Goal: Transaction & Acquisition: Purchase product/service

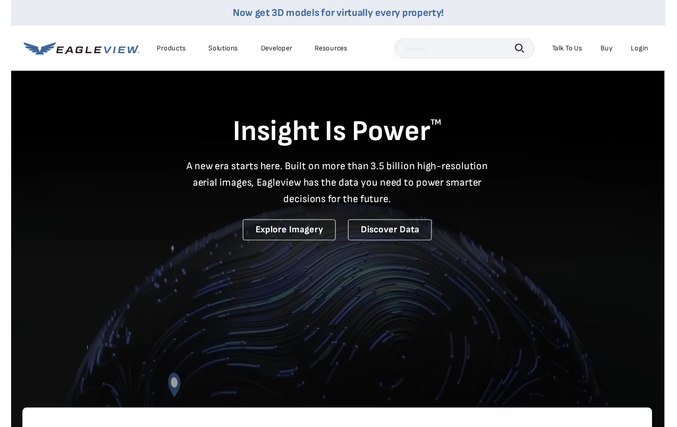
scroll to position [1, 3]
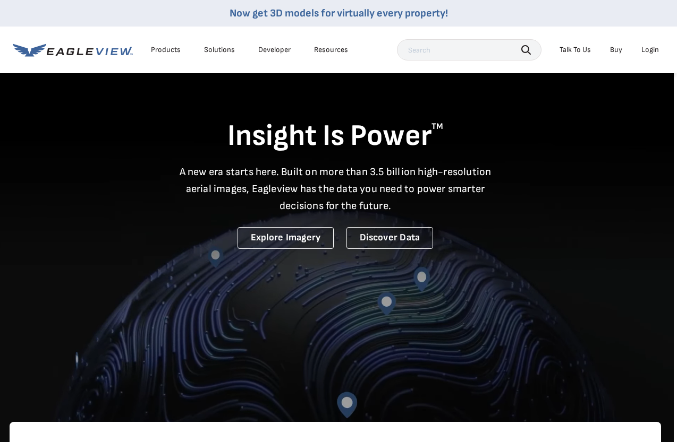
click at [648, 50] on div "Login" at bounding box center [650, 50] width 18 height 10
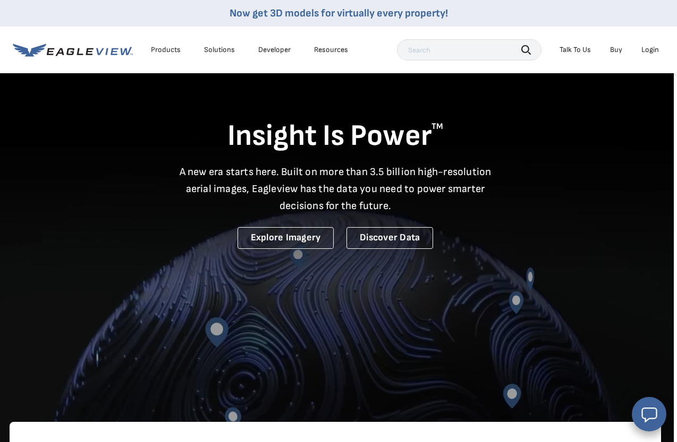
click at [649, 53] on div "Login" at bounding box center [650, 50] width 18 height 10
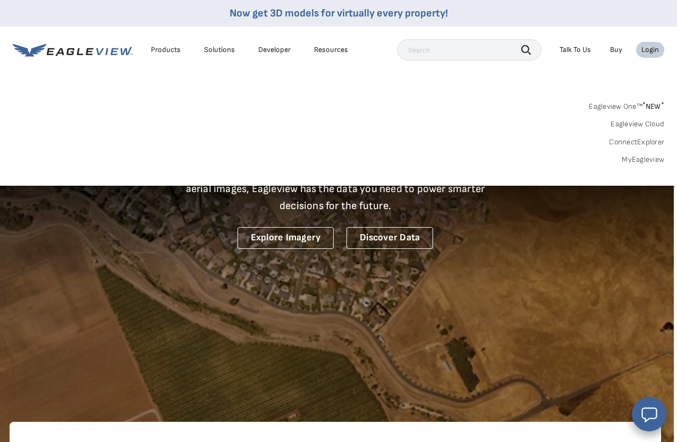
click at [636, 159] on link "MyEagleview" at bounding box center [642, 160] width 42 height 10
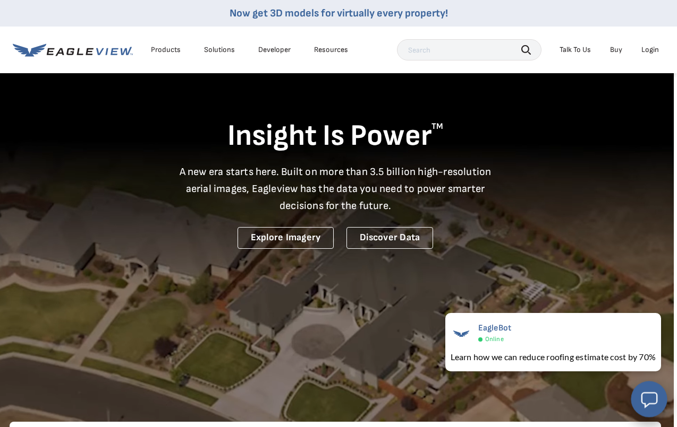
click at [654, 405] on icon "Open chat window" at bounding box center [649, 400] width 20 height 20
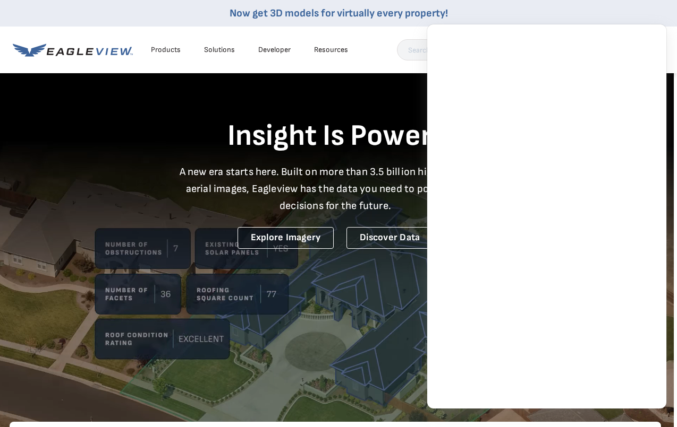
drag, startPoint x: 312, startPoint y: 105, endPoint x: 307, endPoint y: 115, distance: 10.7
click at [312, 106] on div "Insight Is Power TM A new era starts here. Built on more than 3.5 billion high-…" at bounding box center [335, 160] width 651 height 178
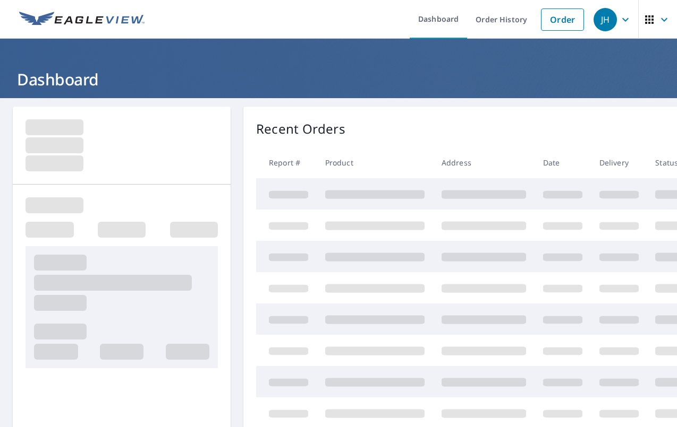
scroll to position [0, 2]
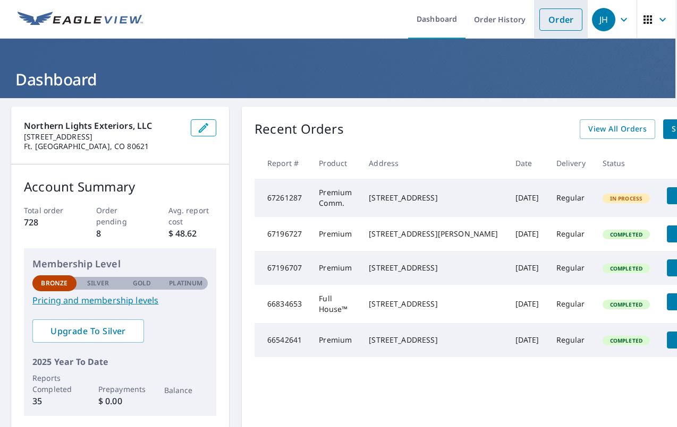
click at [568, 31] on li "Order" at bounding box center [561, 19] width 54 height 39
click at [566, 21] on link "Order" at bounding box center [560, 19] width 43 height 22
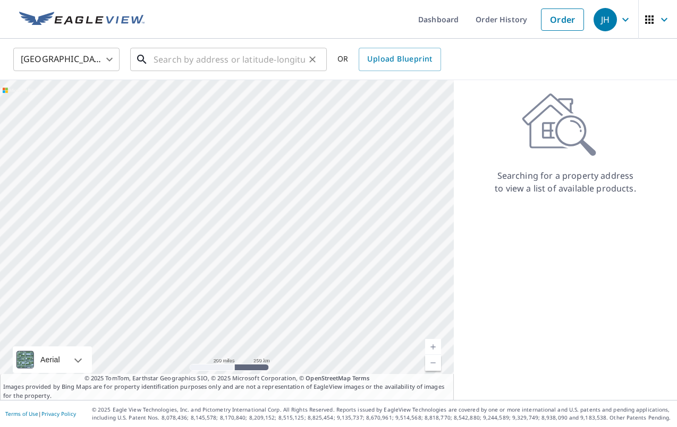
click at [266, 59] on input "text" at bounding box center [228, 60] width 151 height 30
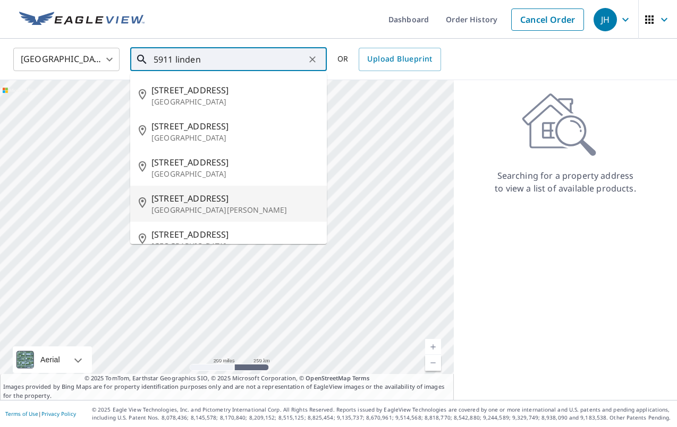
click at [222, 191] on li "[STREET_ADDRESS][PERSON_NAME]" at bounding box center [228, 204] width 196 height 36
type input "[STREET_ADDRESS][PERSON_NAME]"
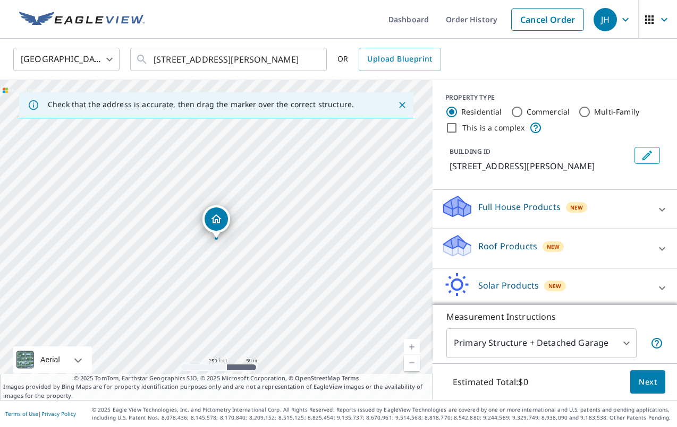
click at [497, 204] on p "Full House Products" at bounding box center [519, 207] width 82 height 13
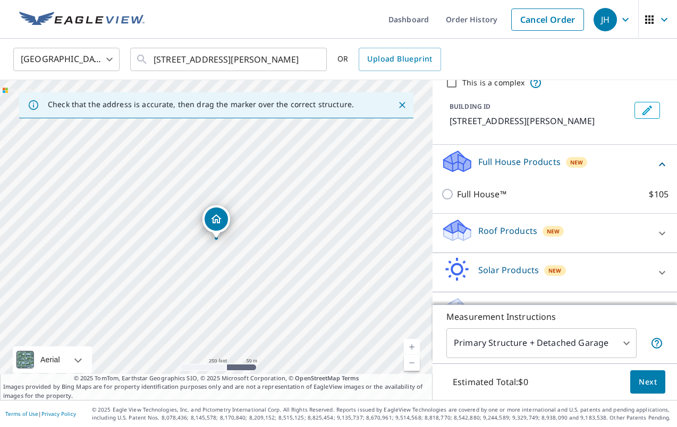
click at [542, 227] on div "New" at bounding box center [552, 231] width 21 height 13
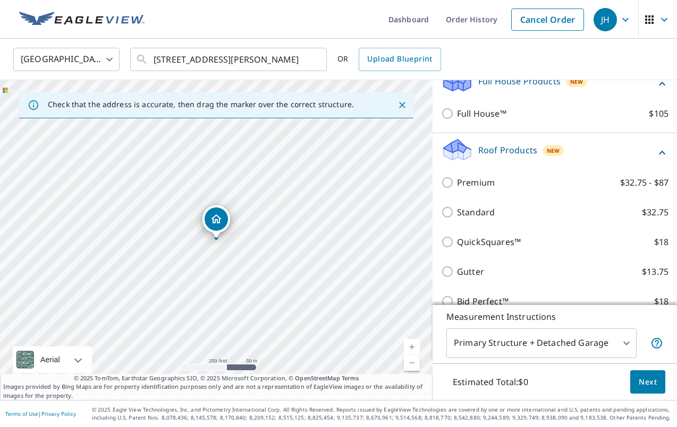
scroll to position [124, 0]
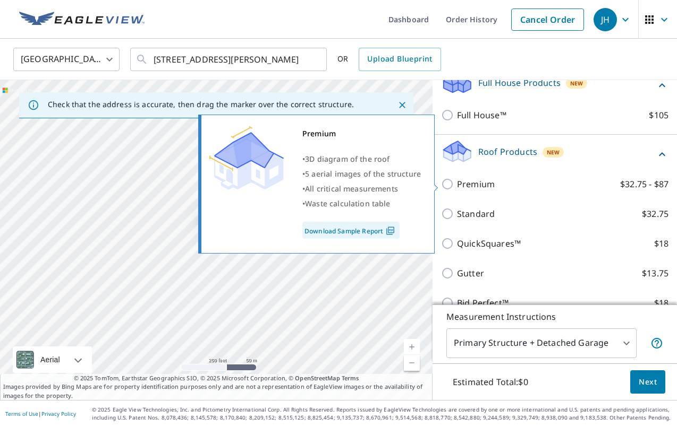
click at [372, 229] on link "Download Sample Report" at bounding box center [350, 230] width 97 height 17
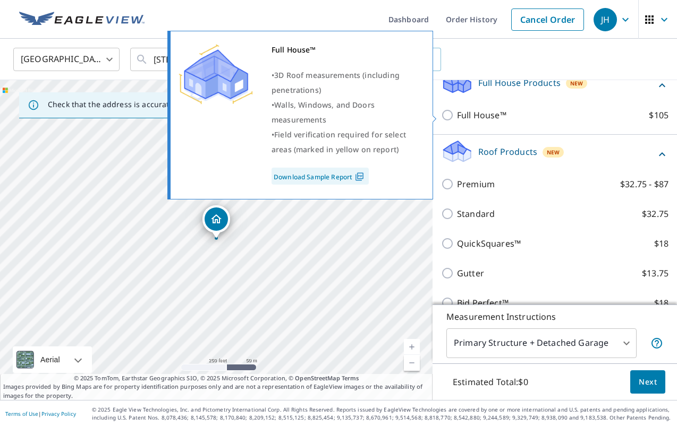
click at [341, 174] on link "Download Sample Report" at bounding box center [319, 176] width 97 height 17
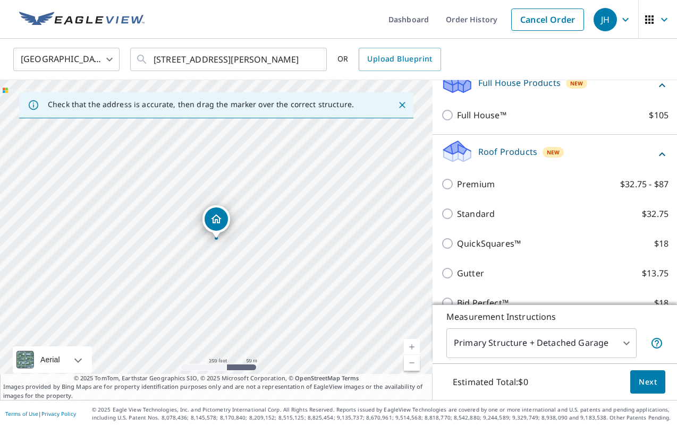
scroll to position [0, 0]
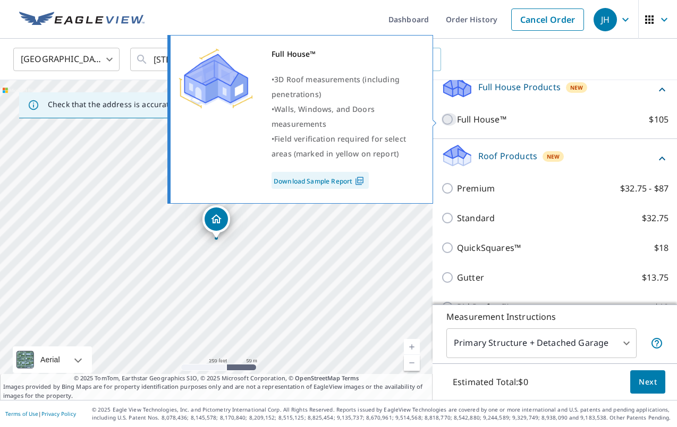
click at [450, 118] on input "Full House™ $105" at bounding box center [449, 119] width 16 height 13
checkbox input "true"
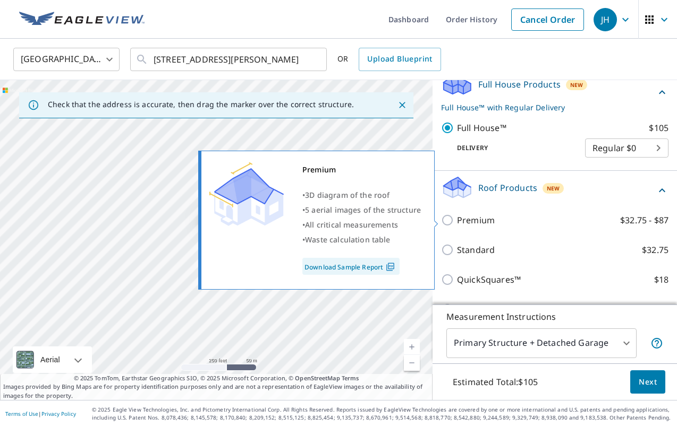
scroll to position [121, 0]
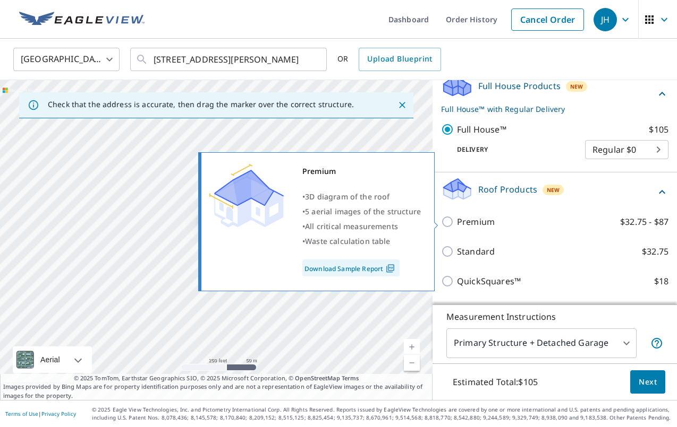
click at [338, 274] on link "Download Sample Report" at bounding box center [350, 268] width 97 height 17
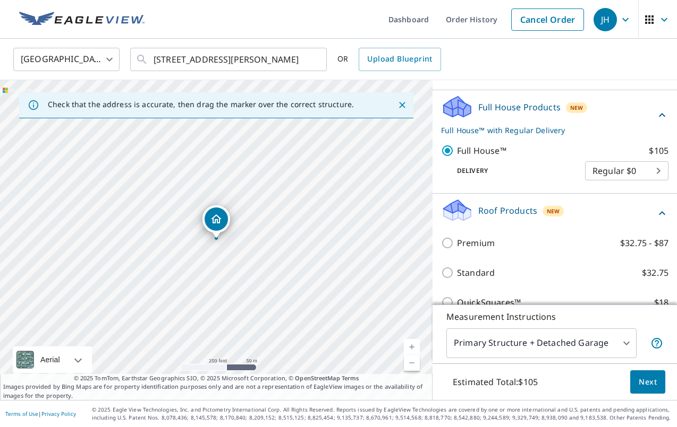
scroll to position [99, 0]
click at [647, 386] on span "Next" at bounding box center [647, 382] width 18 height 13
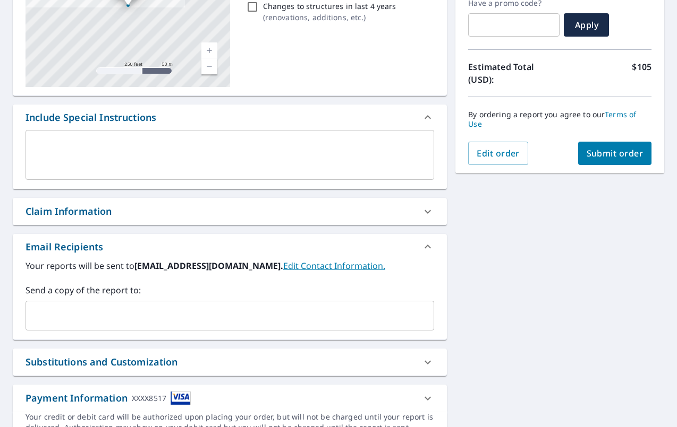
scroll to position [118, 0]
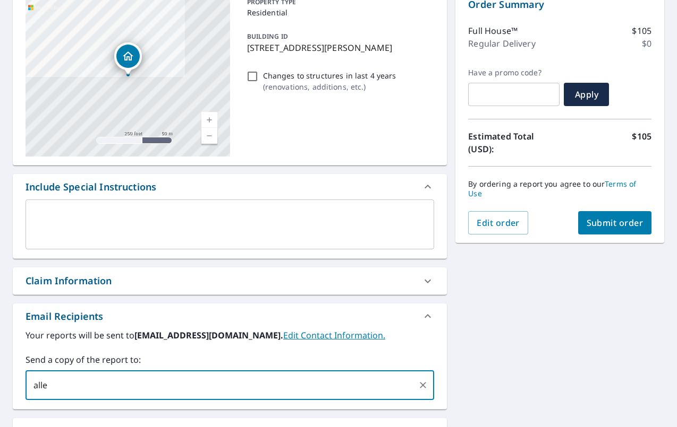
type input "[PERSON_NAME]"
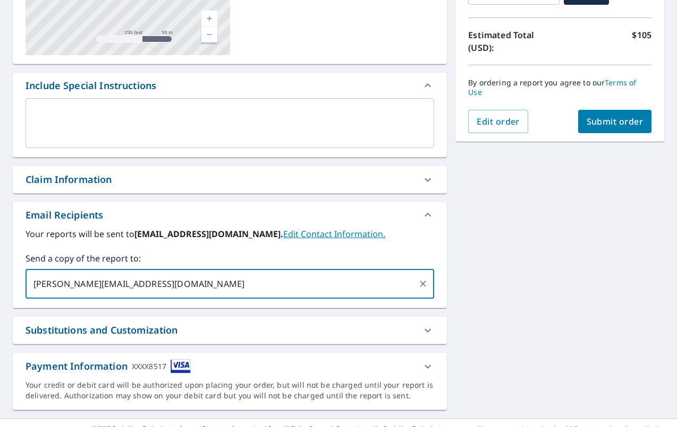
scroll to position [220, 0]
type input "[PERSON_NAME][EMAIL_ADDRESS][DOMAIN_NAME]"
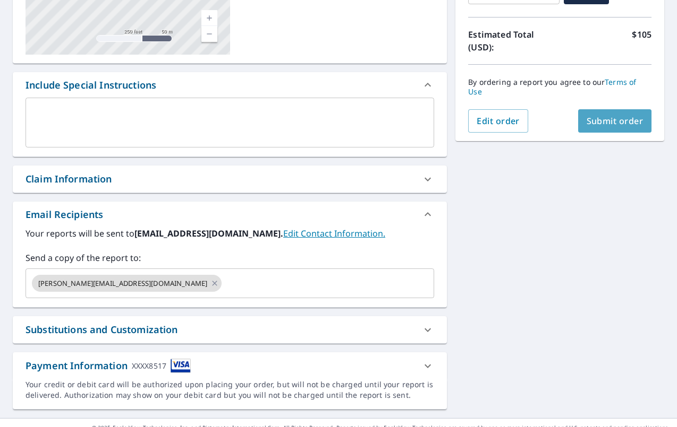
click at [612, 115] on span "Submit order" at bounding box center [614, 121] width 57 height 12
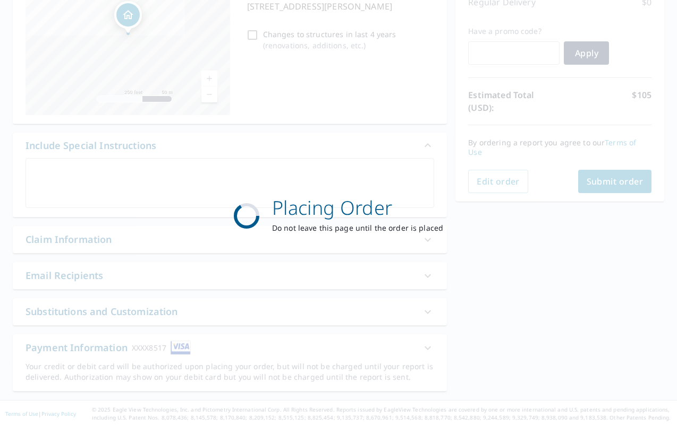
scroll to position [159, 0]
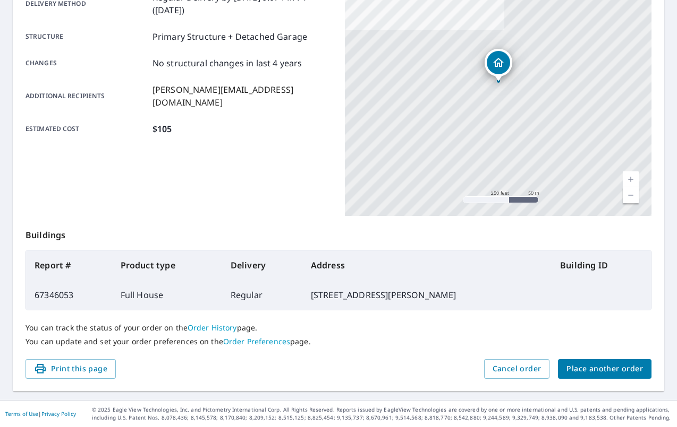
scroll to position [197, 0]
click at [523, 366] on span "Cancel order" at bounding box center [516, 369] width 49 height 13
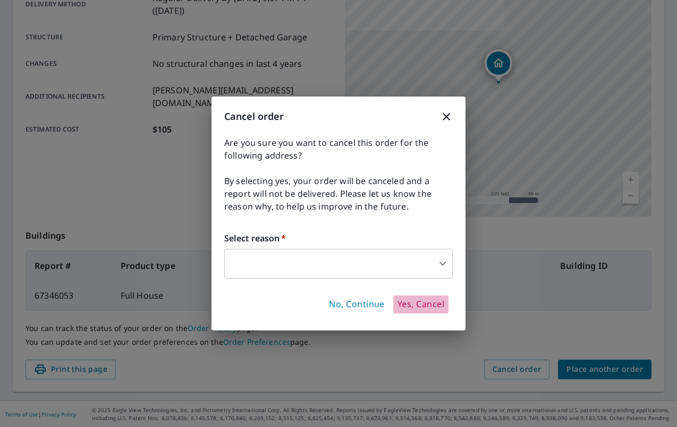
click at [417, 304] on span "Yes, Cancel" at bounding box center [420, 305] width 47 height 12
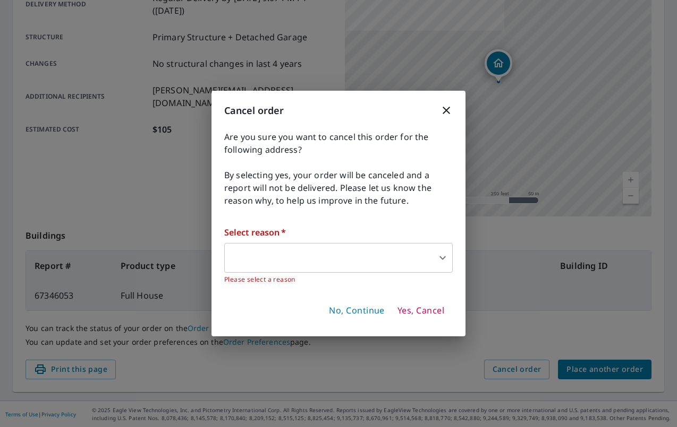
click at [359, 276] on p "Please select a reason" at bounding box center [338, 280] width 228 height 11
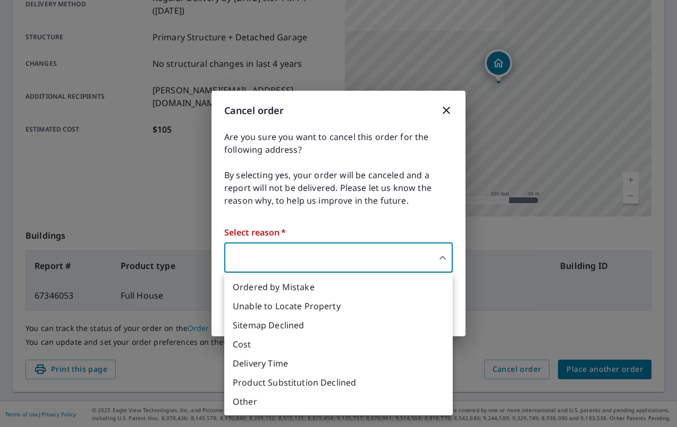
click at [359, 270] on body "JH JH Dashboard Order History Order JH Order Submitted Order details Product ty…" at bounding box center [338, 213] width 677 height 427
click at [366, 403] on li "Other" at bounding box center [338, 401] width 228 height 19
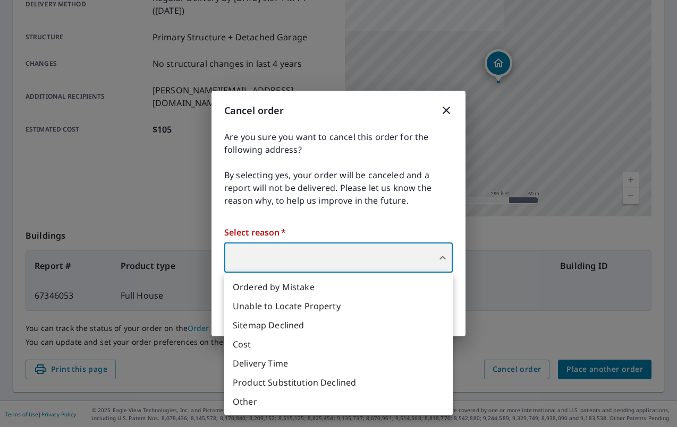
type input "36"
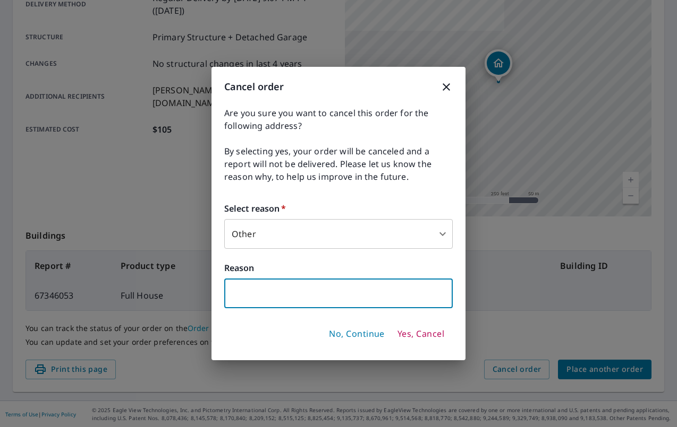
click at [329, 294] on input "text" at bounding box center [338, 294] width 228 height 30
type input "Wrong report ordered"
click at [416, 330] on span "Yes, Cancel" at bounding box center [420, 335] width 47 height 12
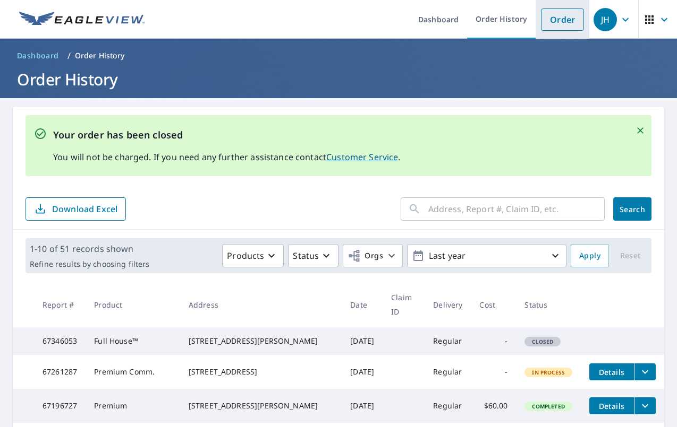
click at [551, 15] on link "Order" at bounding box center [562, 19] width 43 height 22
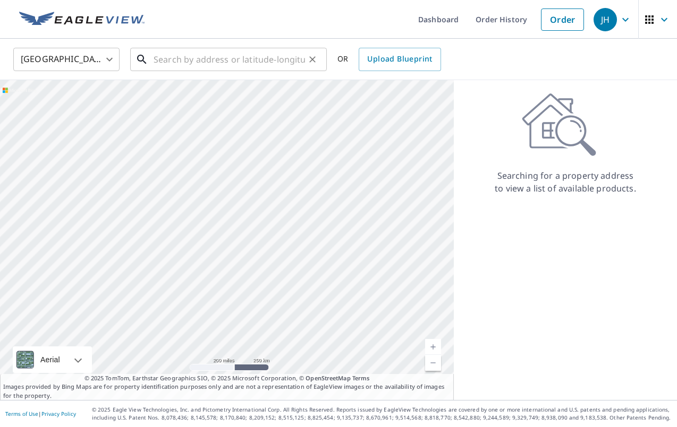
click at [283, 63] on input "text" at bounding box center [228, 60] width 151 height 30
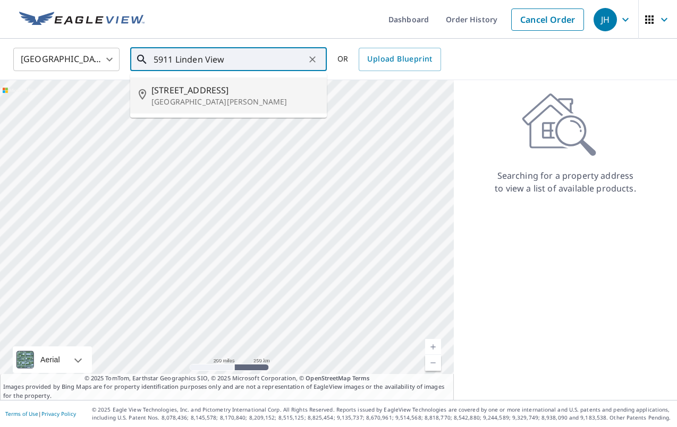
click at [243, 91] on span "[STREET_ADDRESS]" at bounding box center [234, 90] width 167 height 13
type input "[STREET_ADDRESS][PERSON_NAME]"
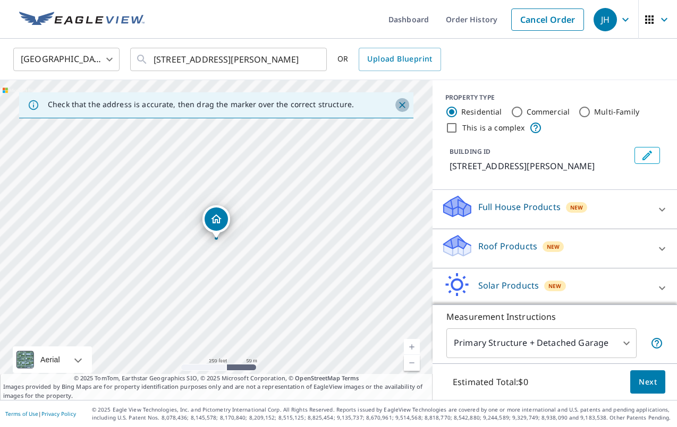
click at [399, 107] on icon "Close" at bounding box center [402, 105] width 11 height 11
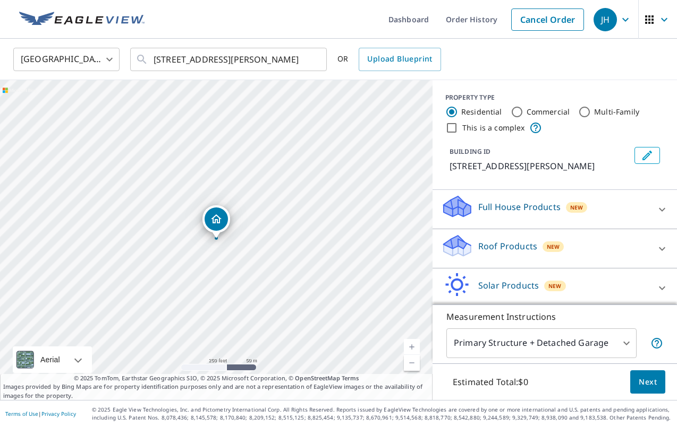
click at [497, 250] on p "Roof Products" at bounding box center [507, 246] width 59 height 13
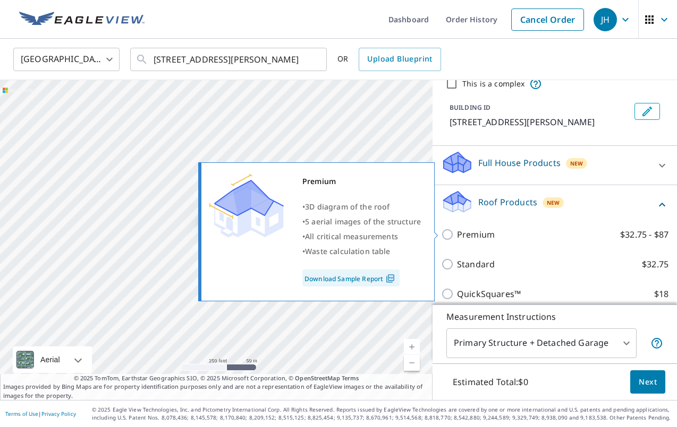
click at [483, 228] on p "Premium" at bounding box center [476, 234] width 38 height 13
click at [457, 228] on input "Premium $32.75 - $87" at bounding box center [449, 234] width 16 height 13
checkbox input "true"
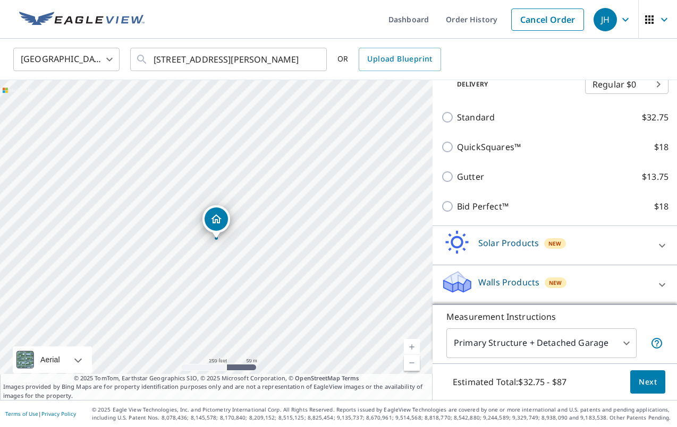
scroll to position [221, 0]
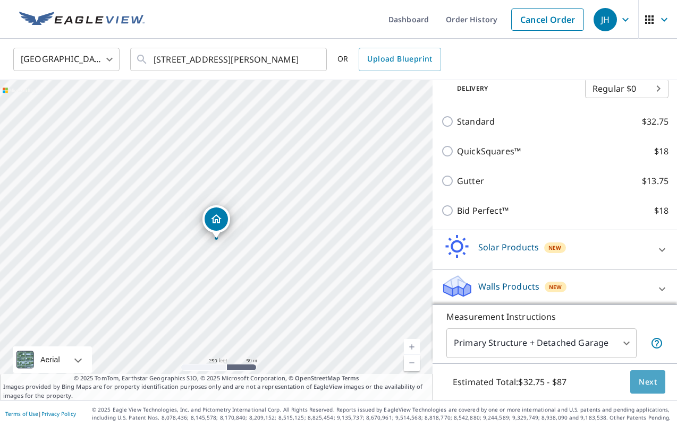
click at [638, 379] on button "Next" at bounding box center [647, 383] width 35 height 24
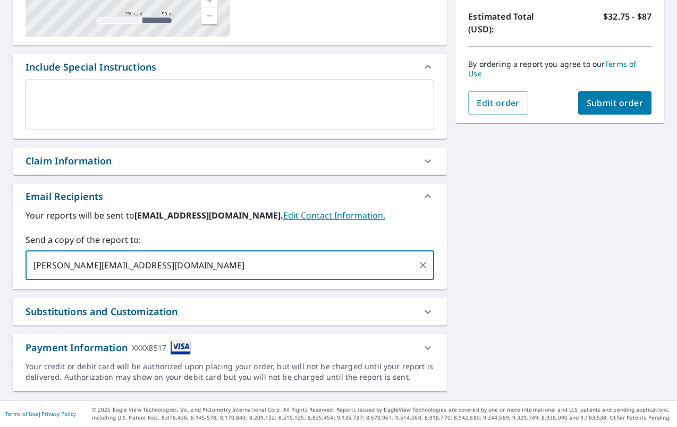
type input "[PERSON_NAME][EMAIL_ADDRESS][DOMAIN_NAME]"
click at [512, 290] on div "[STREET_ADDRESS][PERSON_NAME] Aerial Road A standard road map Aerial A detailed…" at bounding box center [338, 130] width 677 height 540
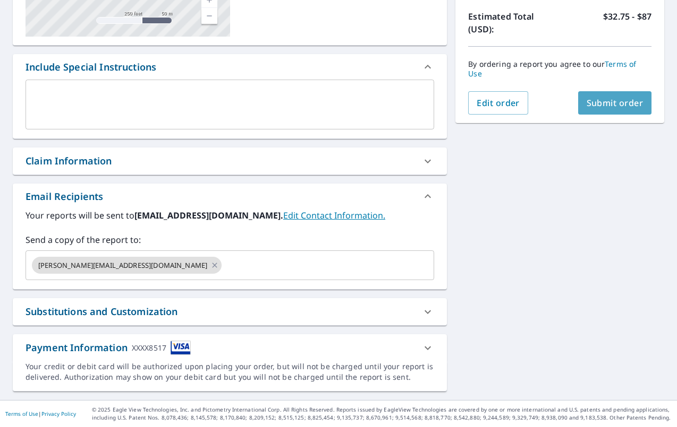
click at [619, 99] on span "Submit order" at bounding box center [614, 103] width 57 height 12
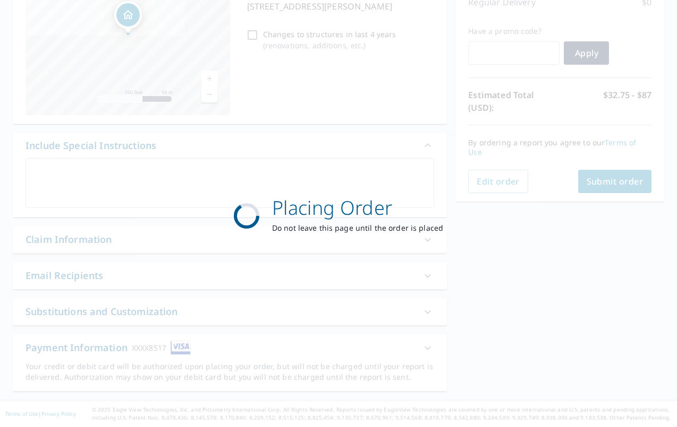
scroll to position [159, 0]
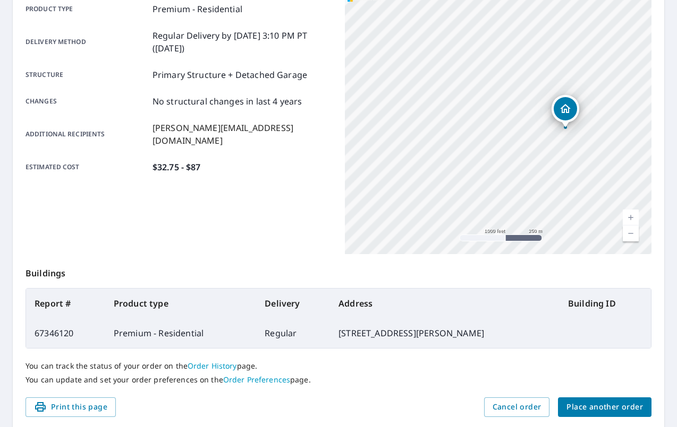
click at [293, 165] on div "Product type Premium - Residential Delivery method Regular Delivery by [DATE] 3…" at bounding box center [178, 88] width 306 height 199
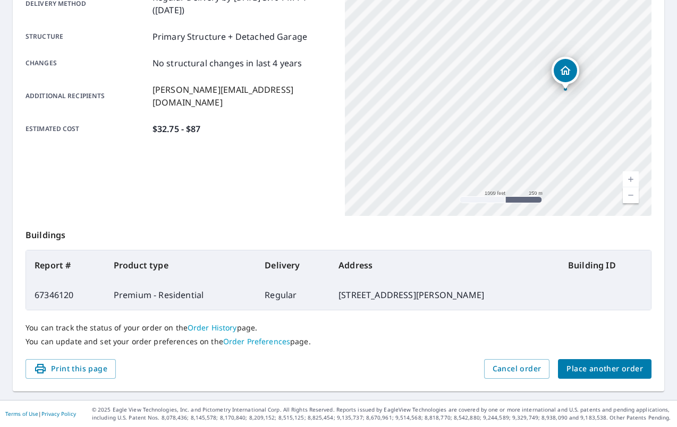
scroll to position [197, 0]
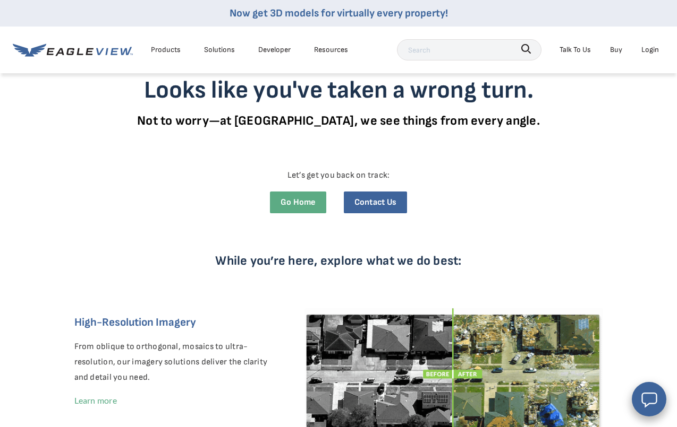
scroll to position [31, 0]
